Goal: Find specific page/section: Find specific page/section

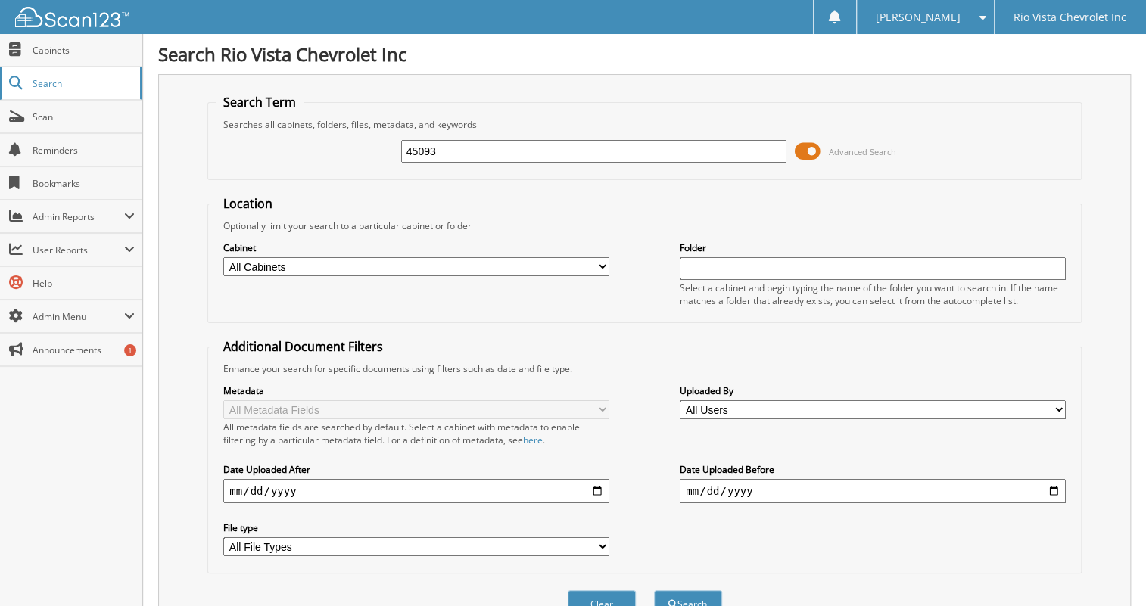
type input "45093"
click at [654, 590] on button "Search" at bounding box center [688, 604] width 68 height 28
click at [53, 48] on span "Cabinets" at bounding box center [84, 50] width 102 height 13
type input "240873a"
click at [654, 590] on button "Search" at bounding box center [688, 604] width 68 height 28
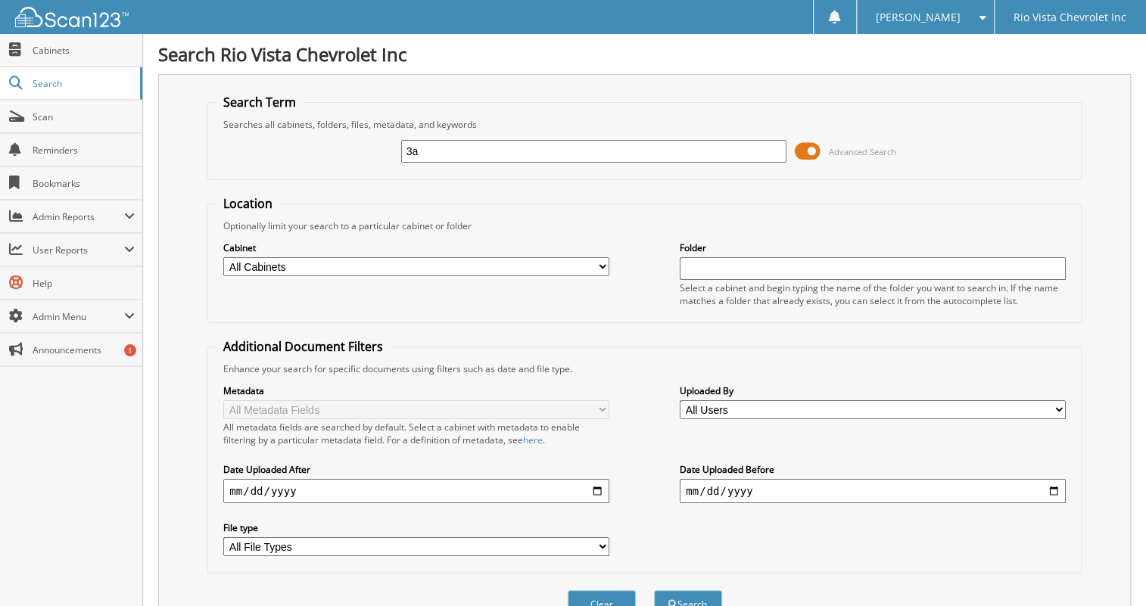
type input "a"
type input "kossol"
click at [654, 590] on button "Search" at bounding box center [688, 604] width 68 height 28
click at [64, 48] on span "Cabinets" at bounding box center [84, 50] width 102 height 13
